Goal: Navigation & Orientation: Find specific page/section

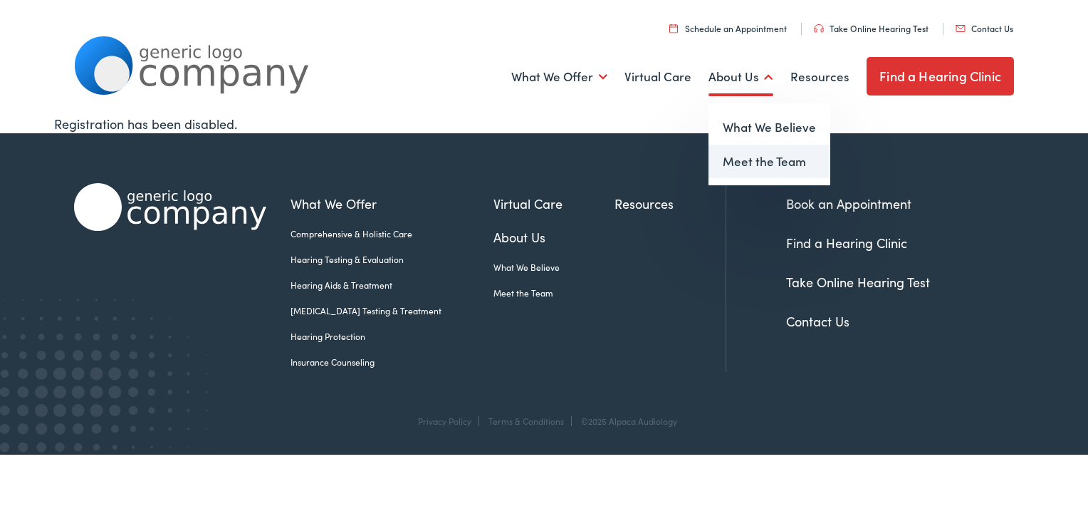
click at [752, 164] on link "Meet the Team" at bounding box center [770, 162] width 122 height 34
click at [756, 164] on link "Meet the Team" at bounding box center [770, 162] width 122 height 34
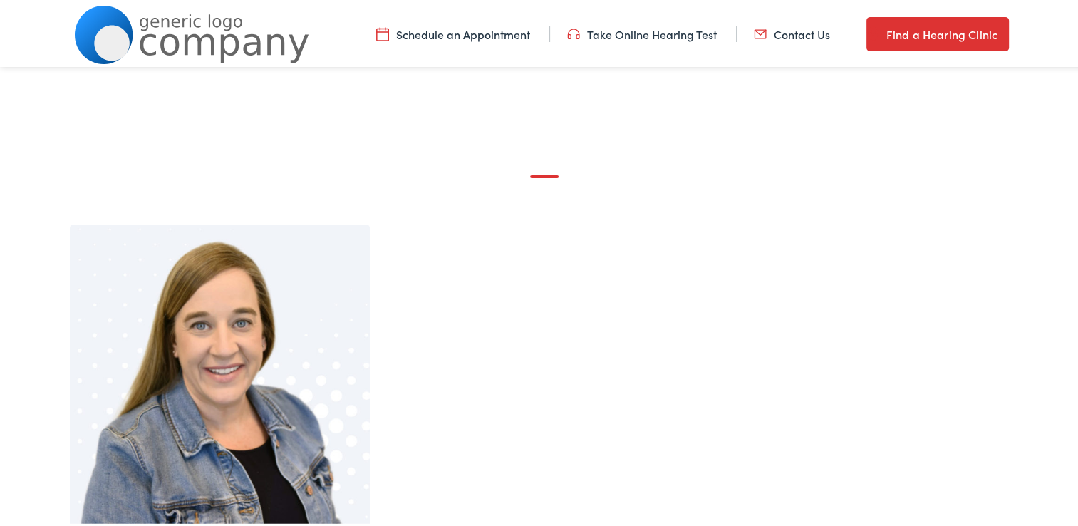
scroll to position [1, 0]
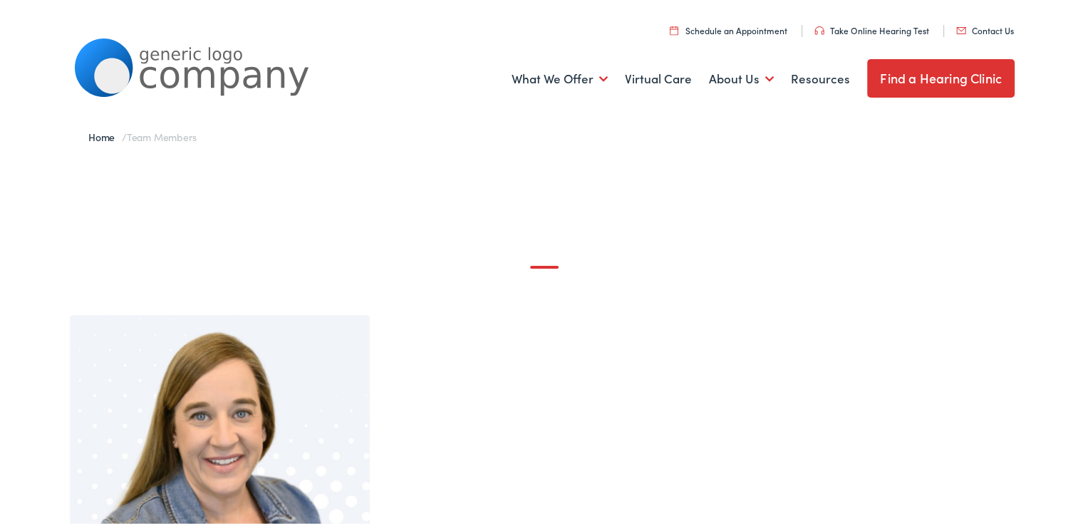
click at [960, 85] on link "Find a Hearing Clinic" at bounding box center [940, 75] width 147 height 38
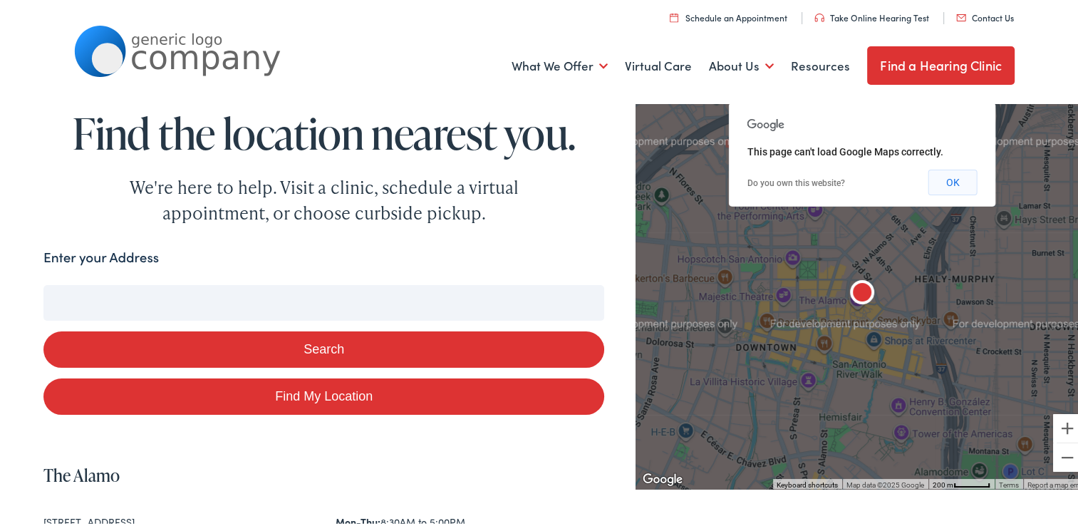
click at [950, 184] on button "OK" at bounding box center [952, 180] width 49 height 26
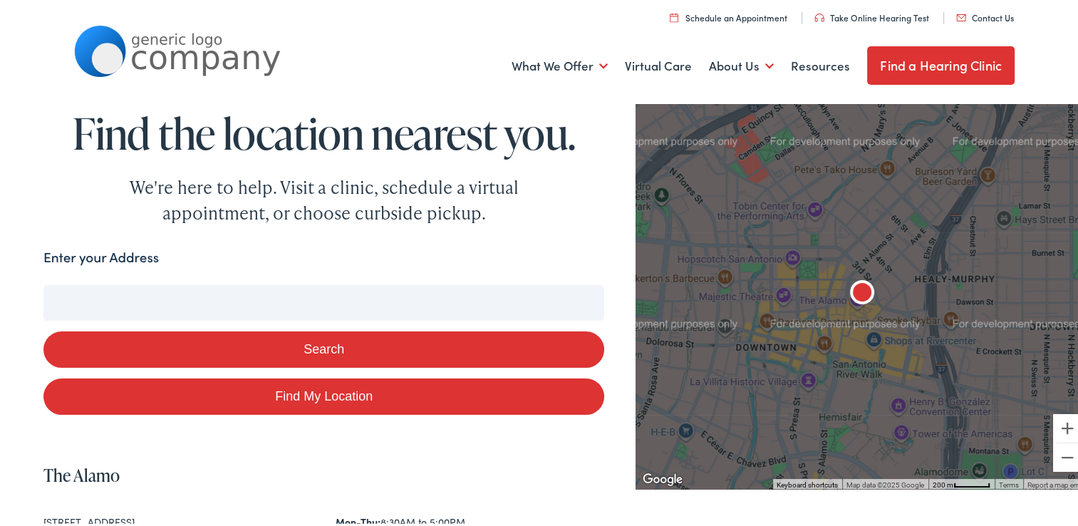
click at [411, 293] on input "Enter your Address" at bounding box center [323, 300] width 561 height 36
type input "po"
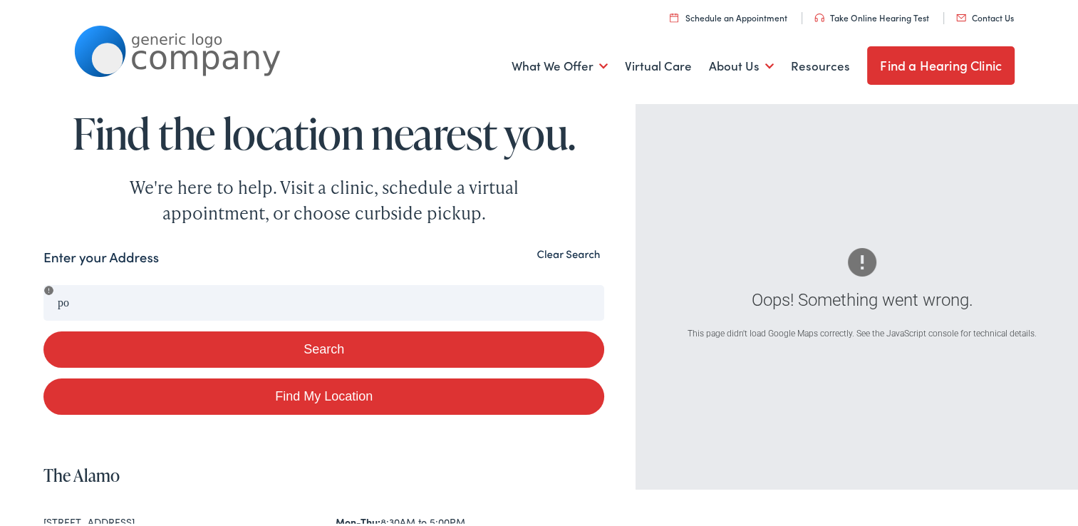
click at [314, 341] on button "Search" at bounding box center [323, 346] width 561 height 36
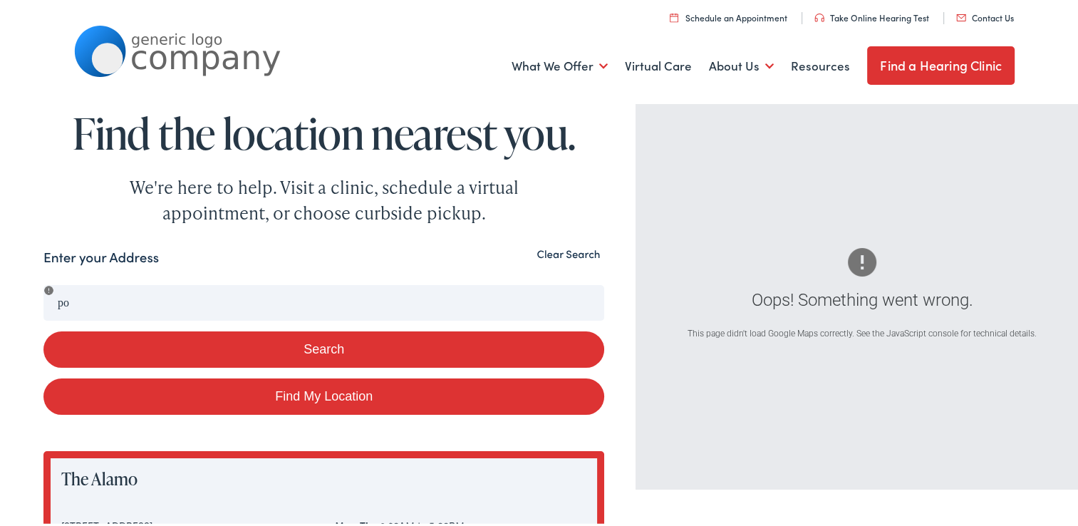
click at [536, 253] on button "Clear Search" at bounding box center [568, 251] width 72 height 14
